Goal: Information Seeking & Learning: Check status

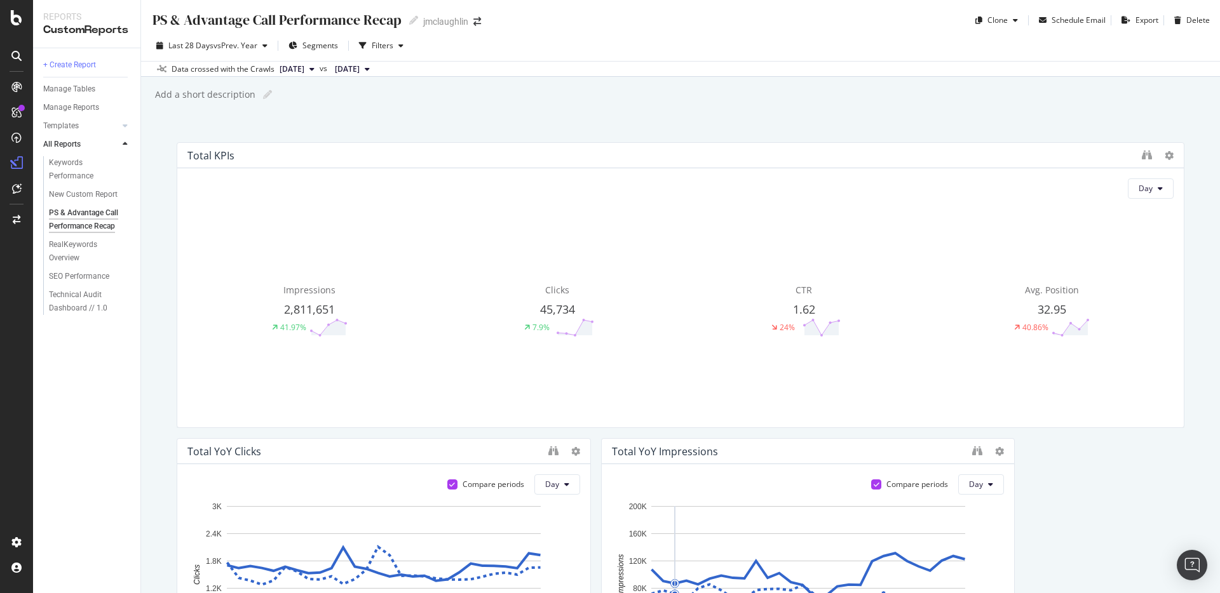
click at [506, 93] on div "Add a short description Add a short description" at bounding box center [687, 94] width 1066 height 19
